Goal: Information Seeking & Learning: Learn about a topic

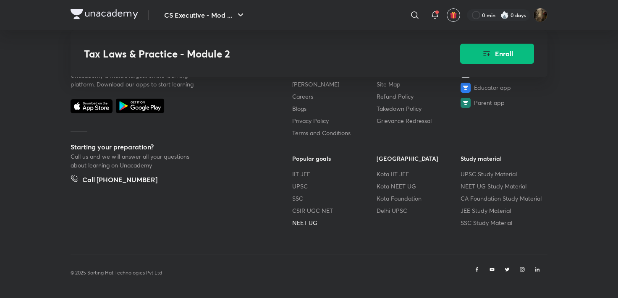
scroll to position [1082, 0]
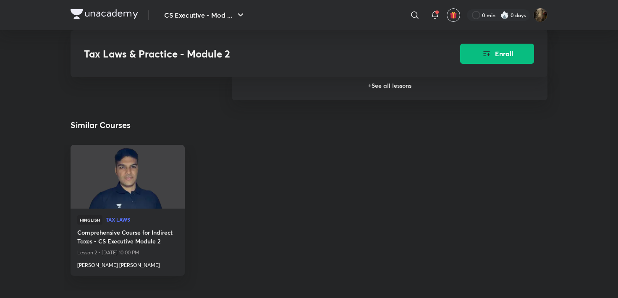
click at [380, 74] on div "Tax Laws & Practice - Module 2 Enroll" at bounding box center [309, 53] width 477 height 47
click at [386, 95] on h6 "+ See all lessons" at bounding box center [390, 85] width 316 height 29
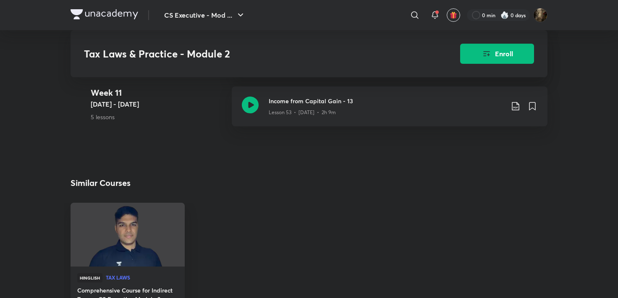
scroll to position [3265, 0]
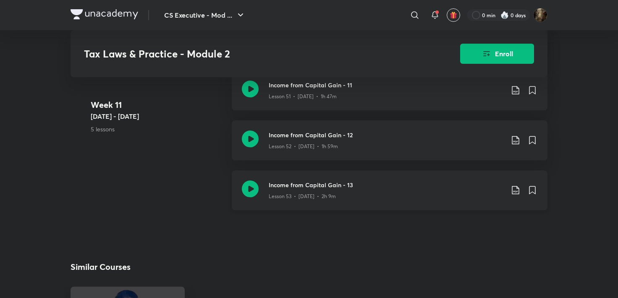
click at [255, 192] on icon at bounding box center [250, 189] width 17 height 17
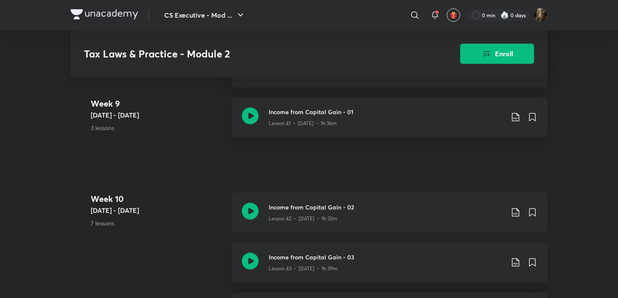
scroll to position [2635, 0]
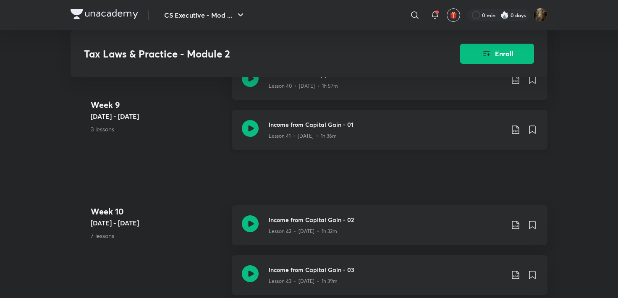
click at [246, 137] on icon at bounding box center [250, 128] width 17 height 17
